Goal: Navigation & Orientation: Find specific page/section

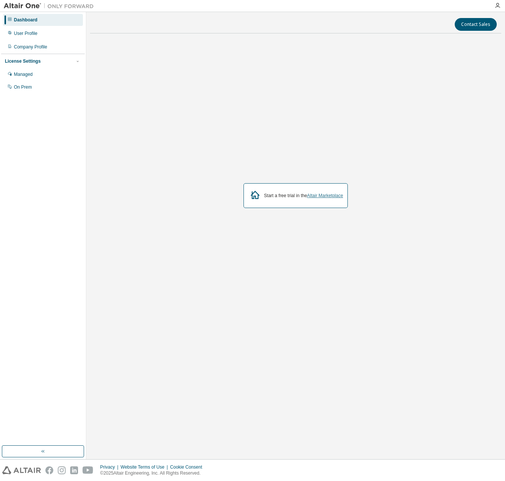
click at [330, 197] on link "Altair Marketplace" at bounding box center [325, 195] width 36 height 5
